Goal: Task Accomplishment & Management: Manage account settings

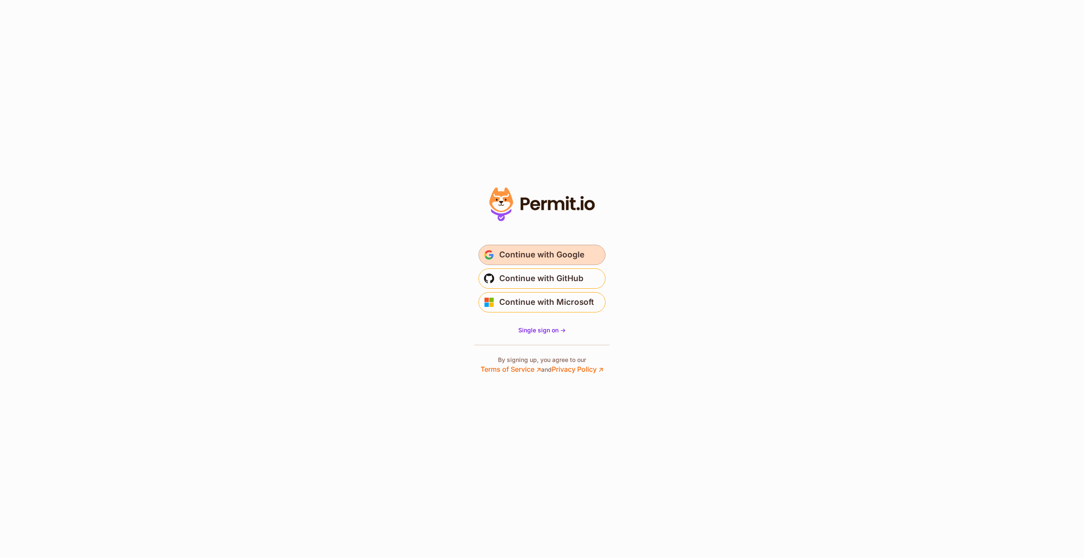
click at [536, 255] on span "Continue with Google" at bounding box center [541, 255] width 85 height 14
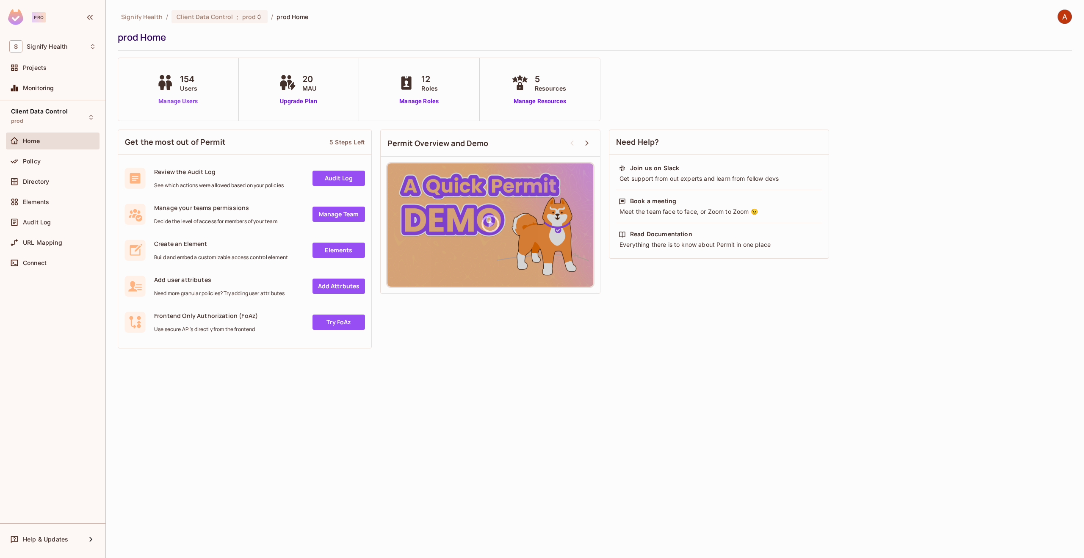
click at [194, 97] on link "Manage Users" at bounding box center [178, 101] width 47 height 9
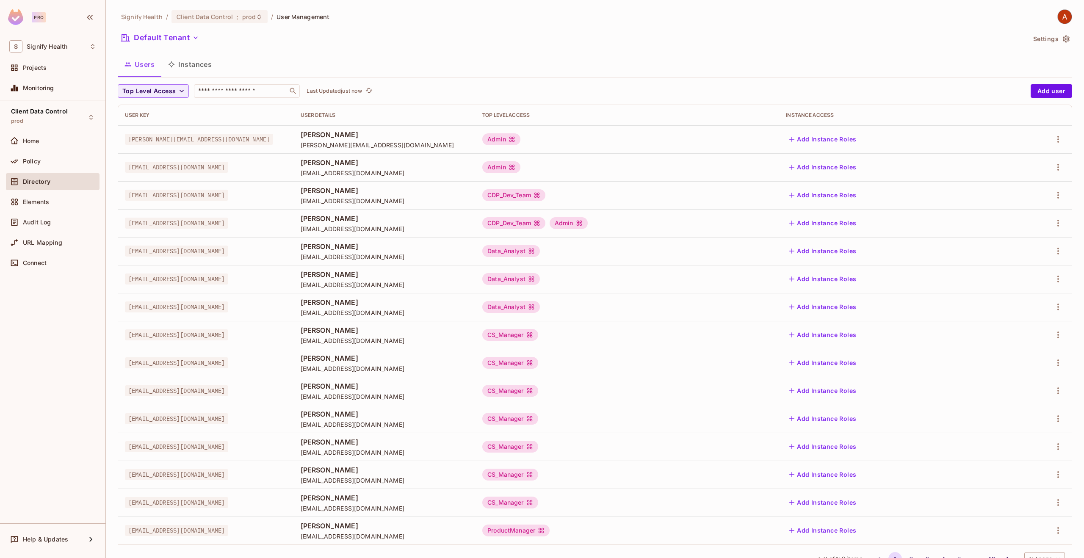
scroll to position [33, 0]
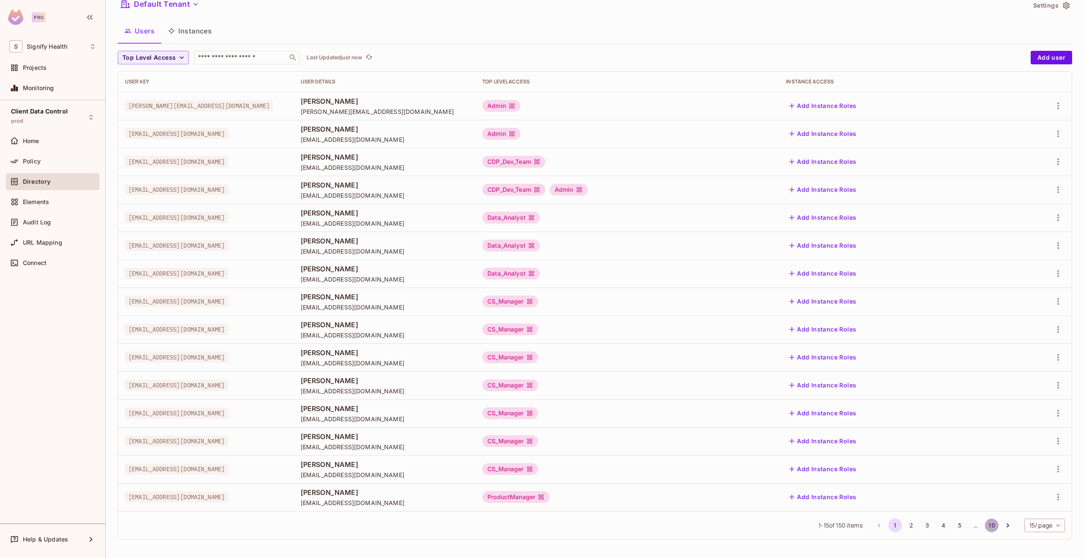
click at [992, 525] on button "10" at bounding box center [992, 526] width 14 height 14
